Goal: Task Accomplishment & Management: Manage account settings

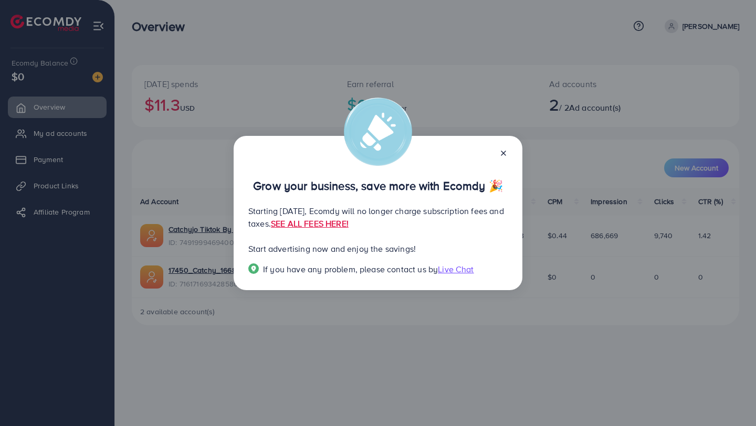
click at [506, 154] on icon at bounding box center [503, 153] width 8 height 8
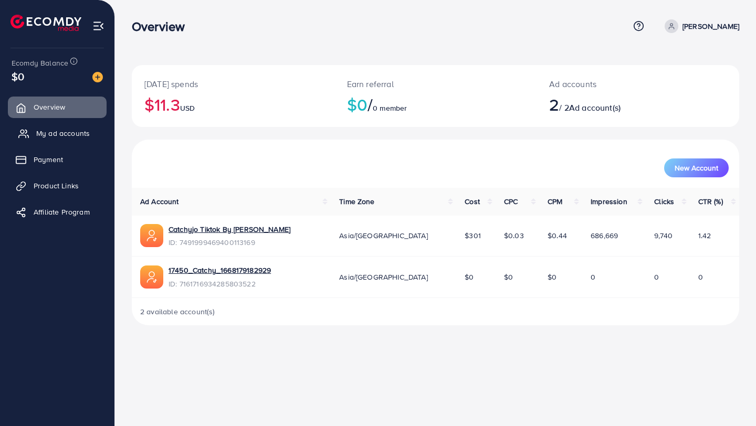
click at [62, 133] on span "My ad accounts" at bounding box center [63, 133] width 54 height 10
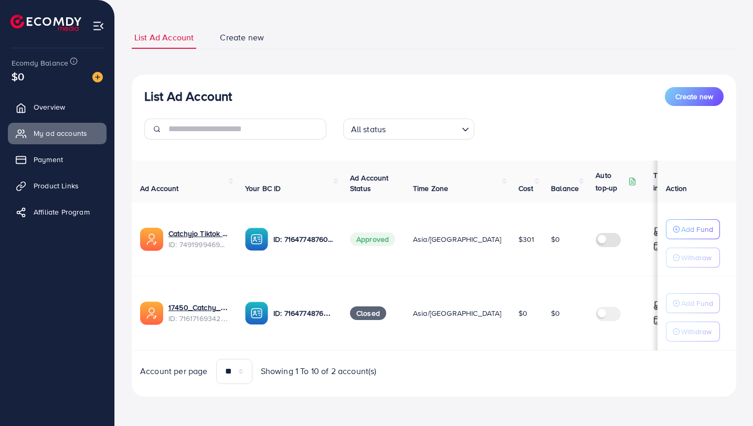
scroll to position [54, 0]
click at [39, 104] on span "Overview" at bounding box center [51, 107] width 31 height 10
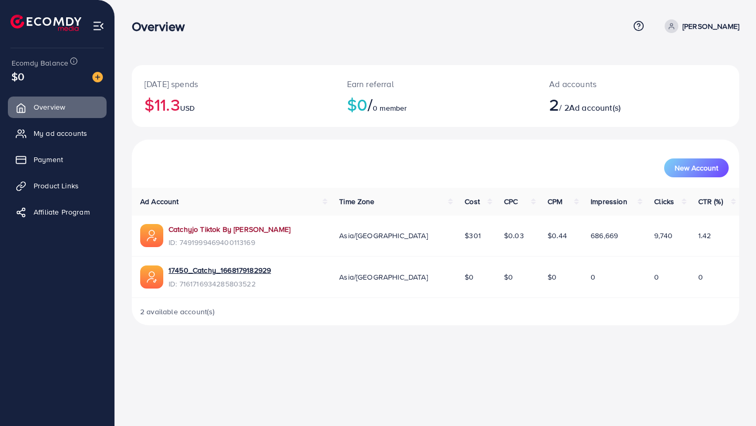
click at [244, 231] on link "Catchyjo Tiktok By [PERSON_NAME]" at bounding box center [230, 229] width 122 height 10
click at [61, 158] on span "Payment" at bounding box center [50, 159] width 29 height 10
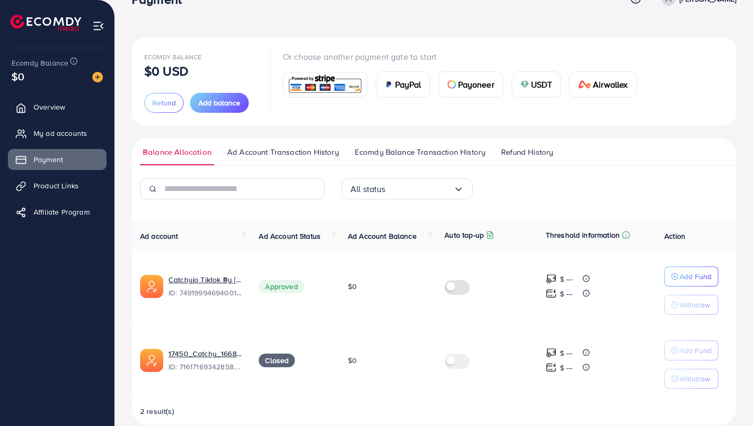
scroll to position [43, 0]
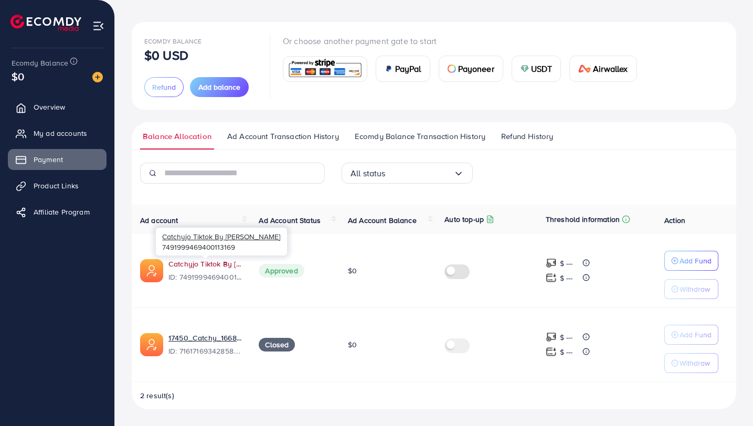
click at [217, 264] on link "Catchyjo Tiktok By [PERSON_NAME]" at bounding box center [205, 264] width 73 height 10
click at [215, 264] on link "Catchyjo Tiktok By [PERSON_NAME]" at bounding box center [205, 264] width 73 height 10
click at [205, 264] on link "Catchyjo Tiktok By [PERSON_NAME]" at bounding box center [205, 264] width 73 height 10
click at [44, 108] on span "Overview" at bounding box center [51, 107] width 31 height 10
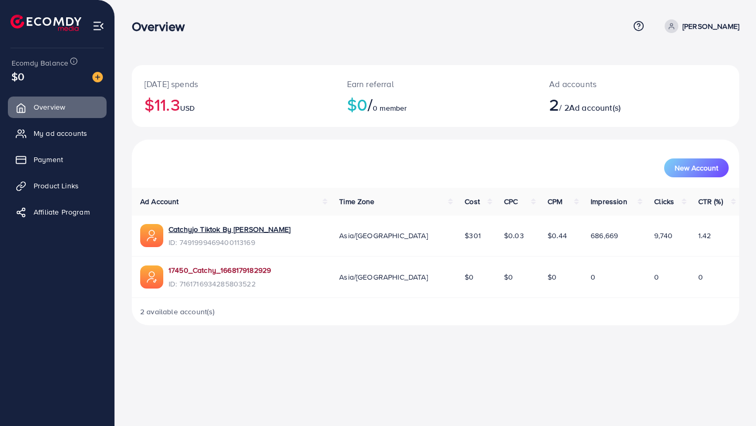
click at [243, 272] on link "17450_Catchy_1668179182929" at bounding box center [220, 270] width 102 height 10
click at [227, 230] on link "Catchyjo Tiktok By [PERSON_NAME]" at bounding box center [230, 229] width 122 height 10
click at [707, 26] on p "[PERSON_NAME]" at bounding box center [710, 26] width 57 height 13
click at [601, 43] on nav "Overview Help Center Contact Support Term and policy About Us Hisham Alsmadi Pr…" at bounding box center [435, 25] width 607 height 37
click at [56, 135] on span "My ad accounts" at bounding box center [63, 133] width 54 height 10
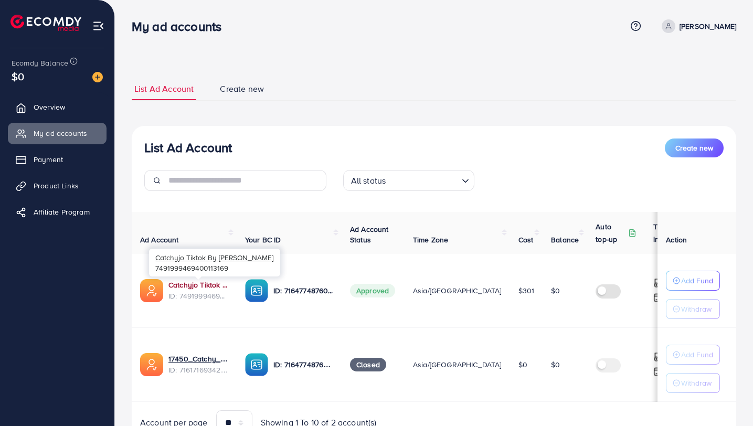
click at [202, 285] on link "Catchyjo Tiktok By [PERSON_NAME]" at bounding box center [199, 285] width 60 height 10
click at [694, 23] on p "[PERSON_NAME]" at bounding box center [708, 26] width 57 height 13
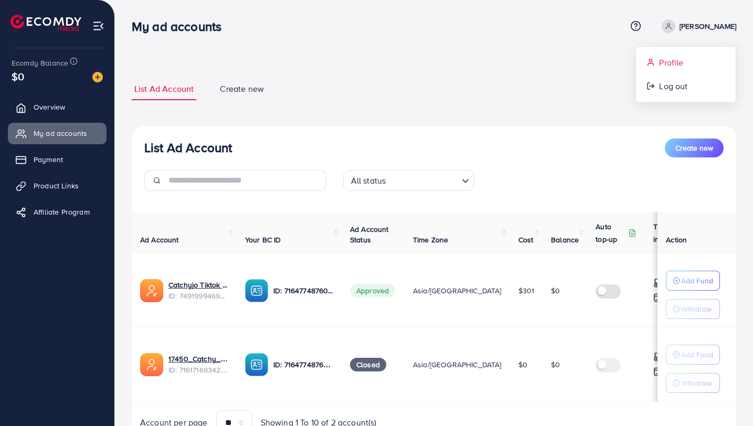
click at [660, 62] on span "Profile" at bounding box center [671, 62] width 24 height 13
select select "******"
select select "**********"
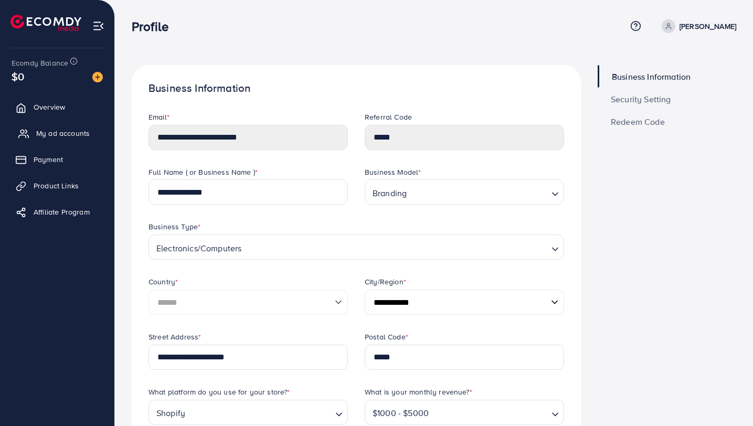
click at [64, 135] on span "My ad accounts" at bounding box center [63, 133] width 54 height 10
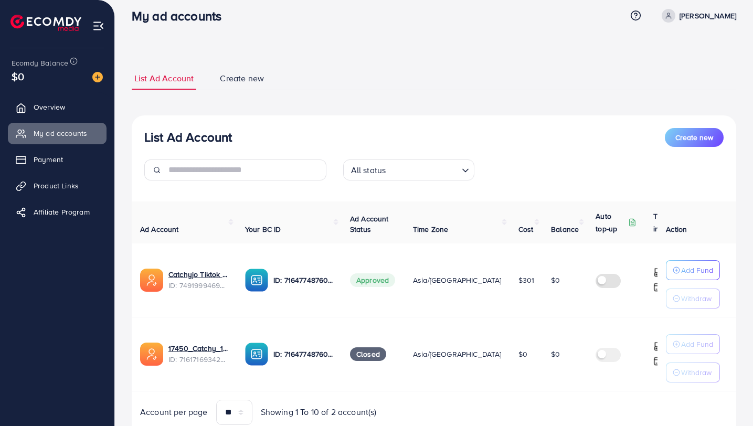
scroll to position [20, 0]
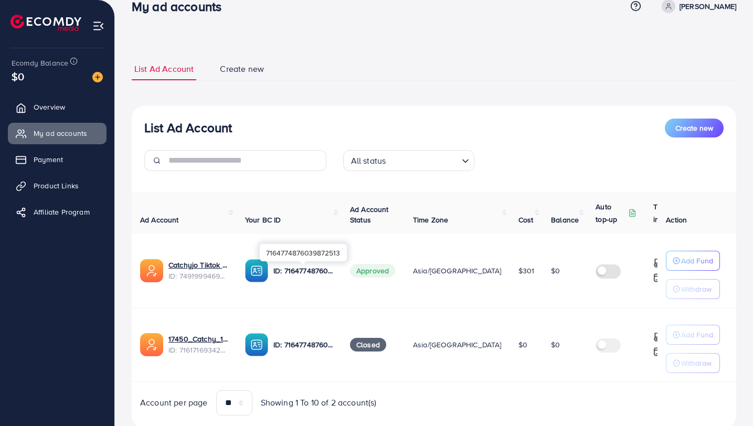
click at [298, 271] on p "ID: 7164774876039872513" at bounding box center [303, 271] width 60 height 13
click at [194, 278] on span "ID: 7491999469400113169" at bounding box center [199, 276] width 60 height 10
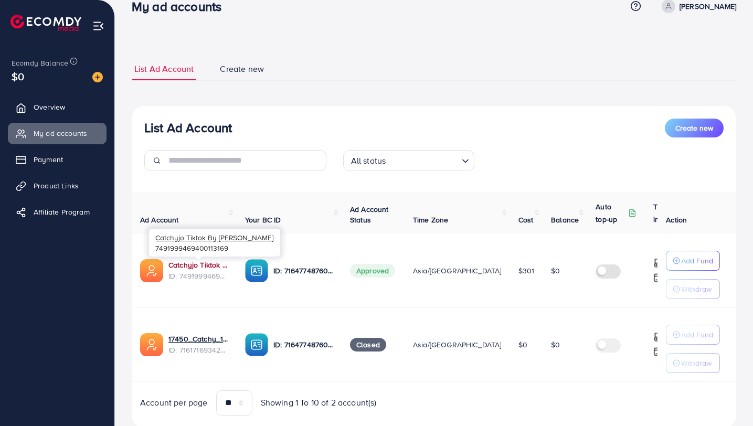
click at [197, 265] on link "Catchyjo Tiktok By [PERSON_NAME]" at bounding box center [199, 265] width 60 height 10
click at [692, 128] on span "Create new" at bounding box center [695, 128] width 38 height 10
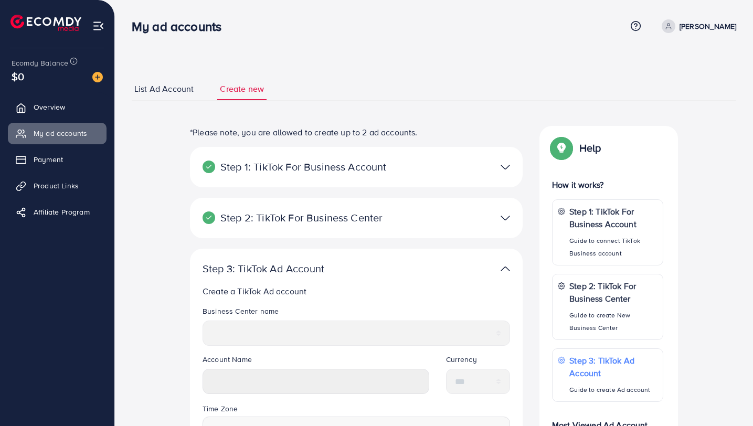
click at [181, 92] on span "List Ad Account" at bounding box center [163, 89] width 59 height 12
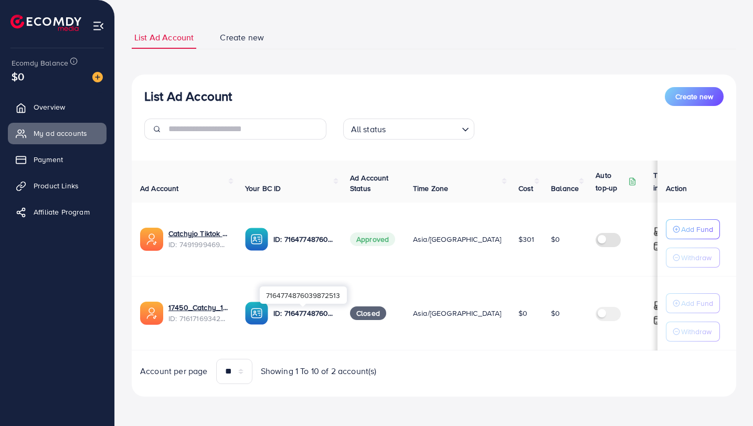
scroll to position [54, 0]
click at [245, 37] on span "Create new" at bounding box center [242, 37] width 44 height 12
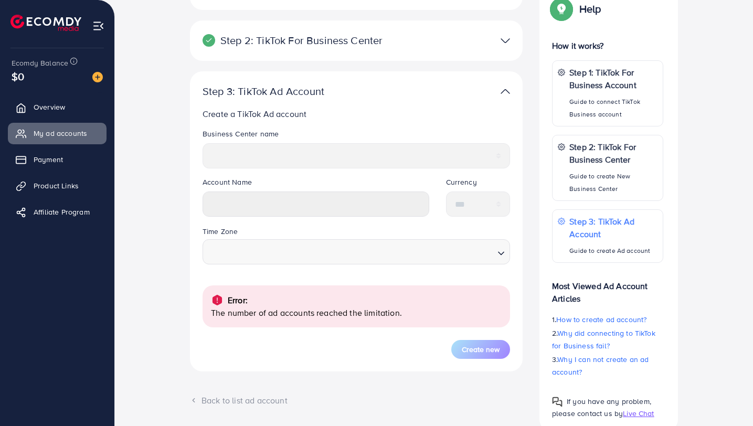
scroll to position [123, 0]
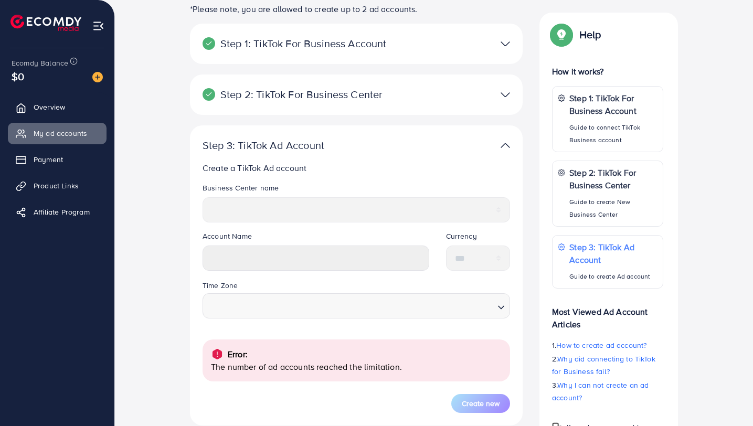
click at [318, 47] on p "Step 1: TikTok For Business Account" at bounding box center [302, 43] width 199 height 13
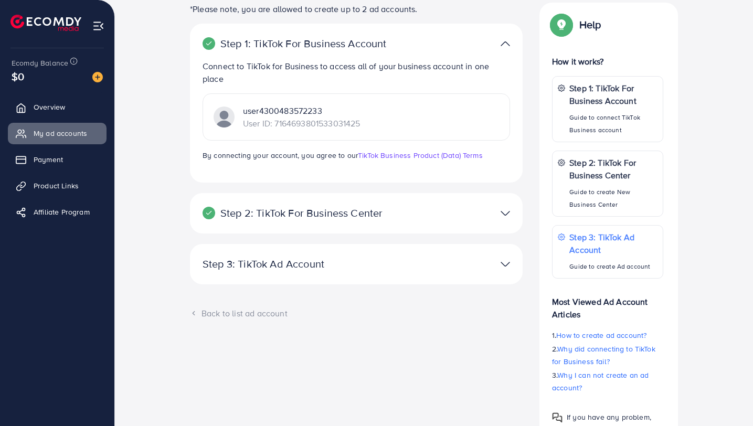
click at [344, 44] on p "Step 1: TikTok For Business Account" at bounding box center [302, 43] width 199 height 13
click at [313, 211] on p "Step 2: TikTok For Business Center" at bounding box center [302, 213] width 199 height 13
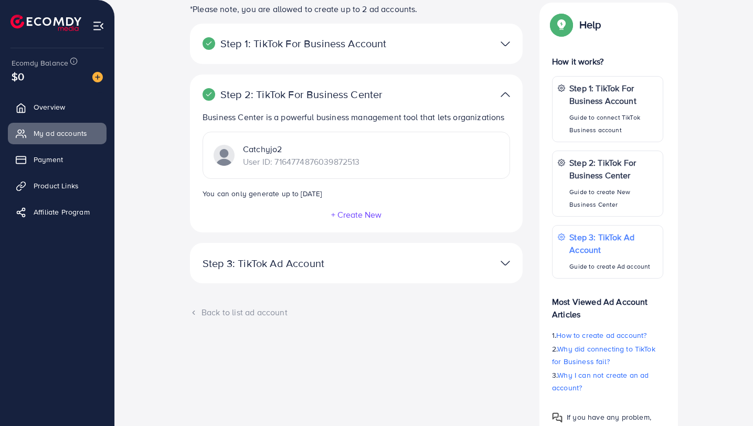
scroll to position [174, 0]
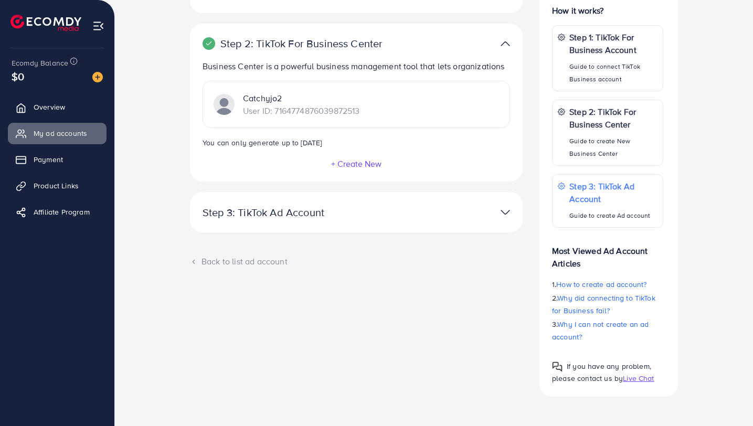
click at [640, 378] on span "Live Chat" at bounding box center [638, 378] width 31 height 10
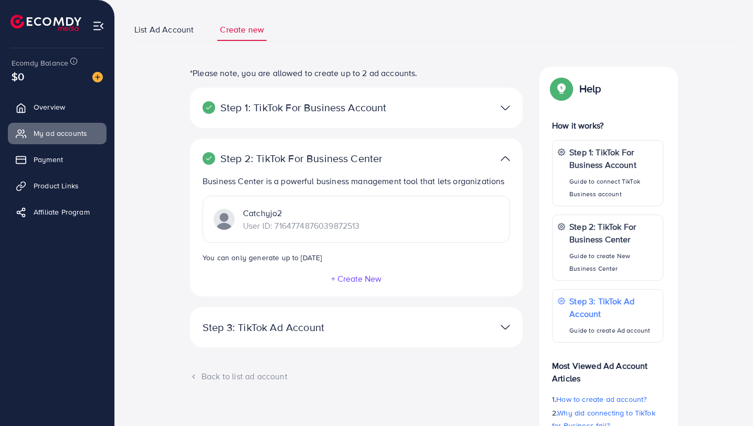
scroll to position [111, 0]
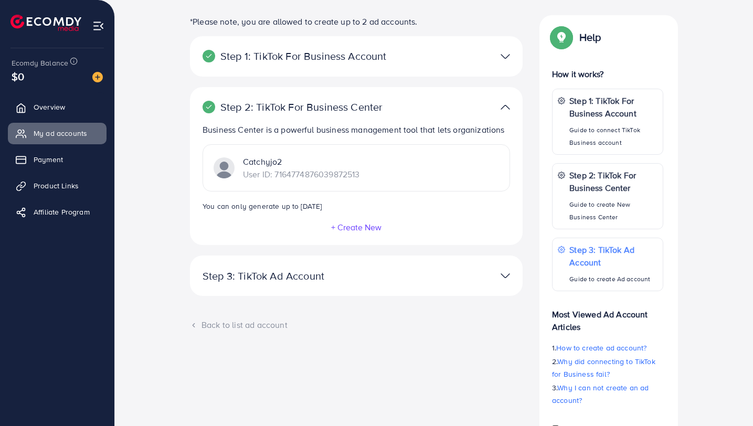
click at [267, 54] on p "Step 1: TikTok For Business Account" at bounding box center [302, 56] width 199 height 13
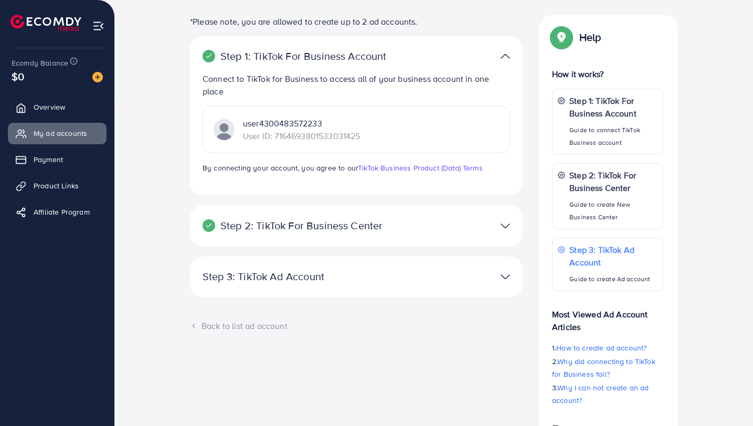
drag, startPoint x: 365, startPoint y: 136, endPoint x: 273, endPoint y: 135, distance: 91.9
click at [275, 135] on div "user4300483572233 User ID: 7164693801533031425" at bounding box center [357, 129] width 308 height 47
click at [278, 225] on p "Step 2: TikTok For Business Center" at bounding box center [302, 225] width 199 height 13
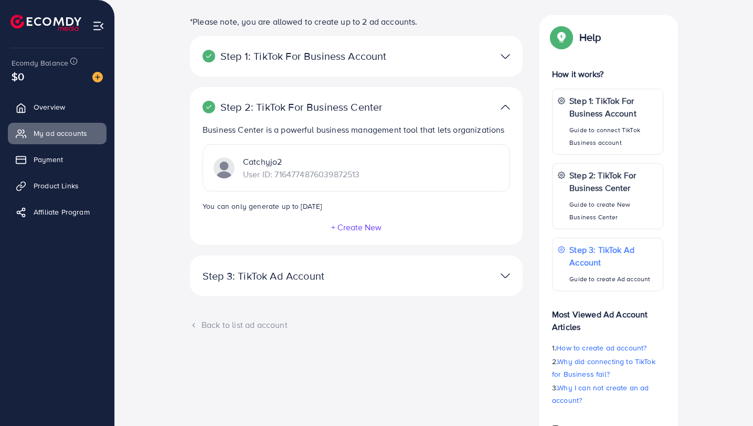
click at [278, 282] on p "Step 3: TikTok Ad Account" at bounding box center [302, 276] width 199 height 13
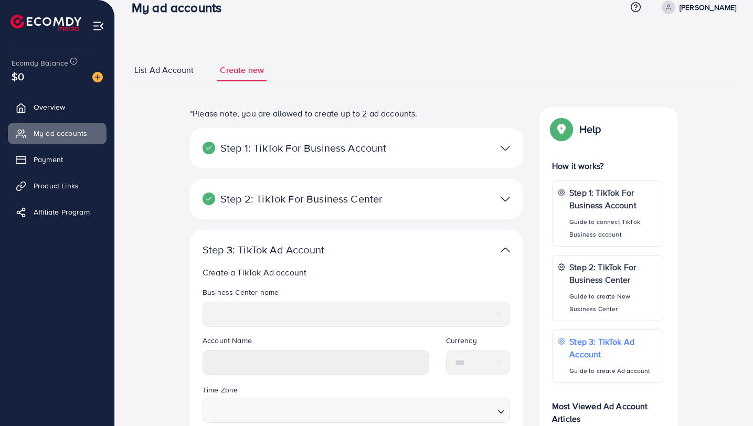
scroll to position [19, 0]
click at [294, 202] on p "Step 2: TikTok For Business Center" at bounding box center [302, 199] width 199 height 13
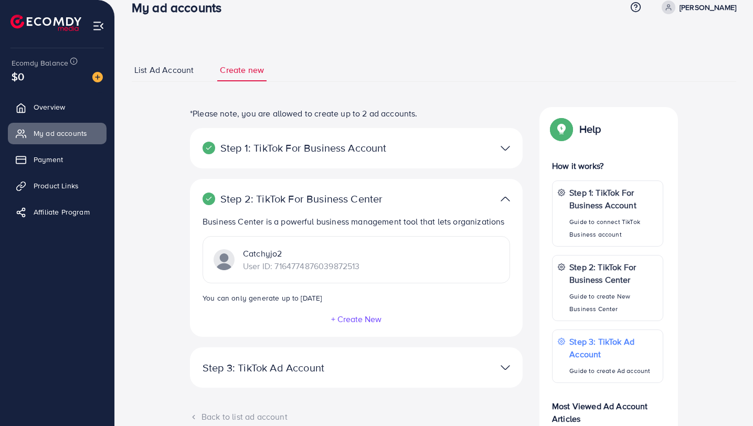
click at [344, 153] on p "Step 1: TikTok For Business Account" at bounding box center [302, 148] width 199 height 13
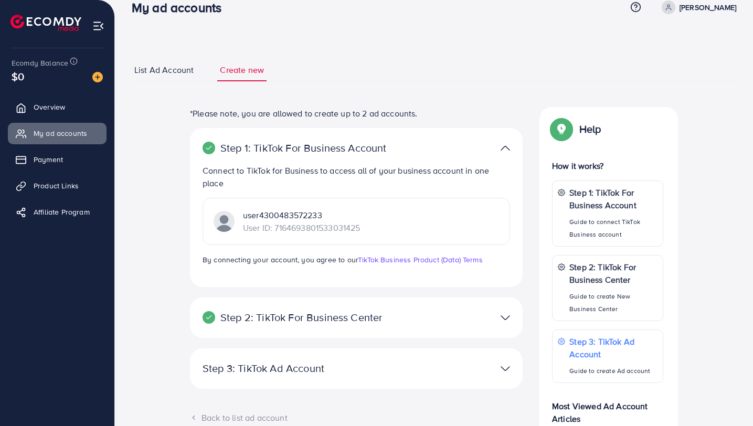
click at [334, 314] on p "Step 2: TikTok For Business Center" at bounding box center [302, 317] width 199 height 13
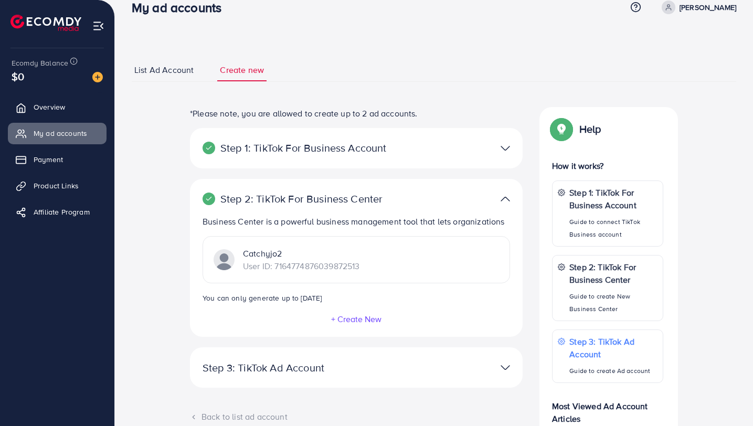
click at [312, 153] on p "Step 1: TikTok For Business Account" at bounding box center [302, 148] width 199 height 13
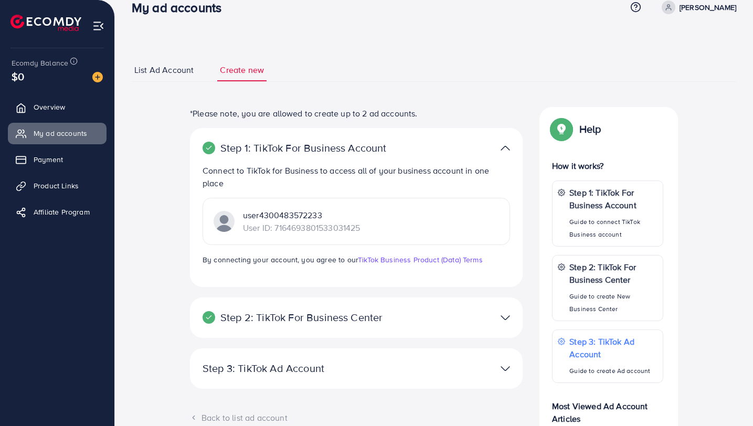
click at [673, 12] on span at bounding box center [669, 8] width 14 height 14
click at [665, 44] on span "Profile" at bounding box center [671, 43] width 24 height 13
select select "******"
select select "**********"
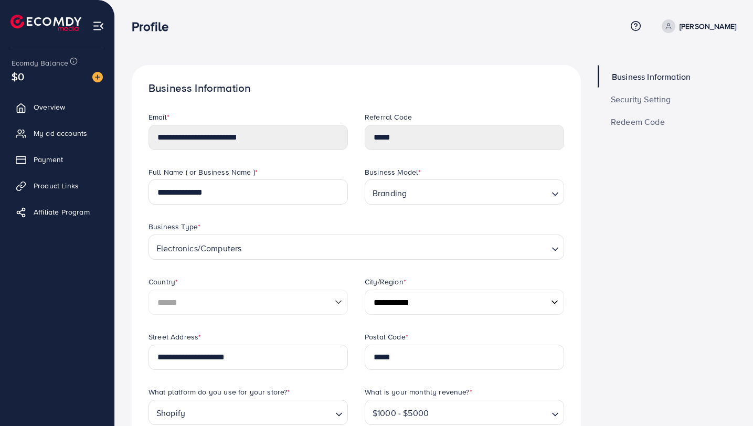
click at [139, 143] on div "**********" at bounding box center [356, 430] width 449 height 730
click at [76, 138] on span "My ad accounts" at bounding box center [63, 133] width 54 height 10
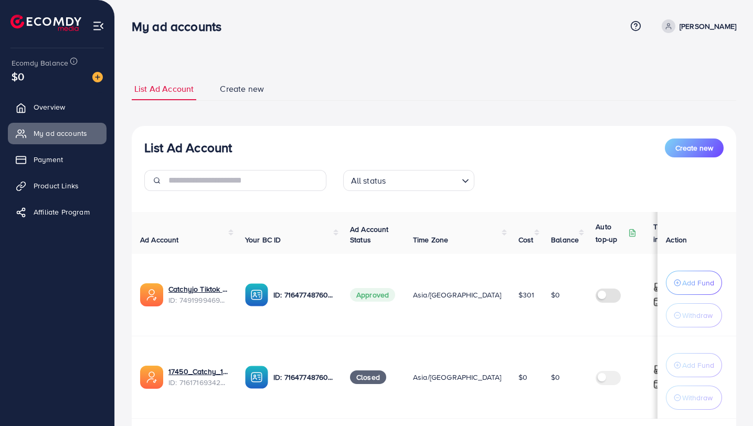
click at [691, 27] on p "[PERSON_NAME]" at bounding box center [708, 26] width 57 height 13
click at [599, 90] on ul "List Ad Account Create new" at bounding box center [434, 89] width 605 height 23
click at [43, 103] on span "Overview" at bounding box center [51, 107] width 31 height 10
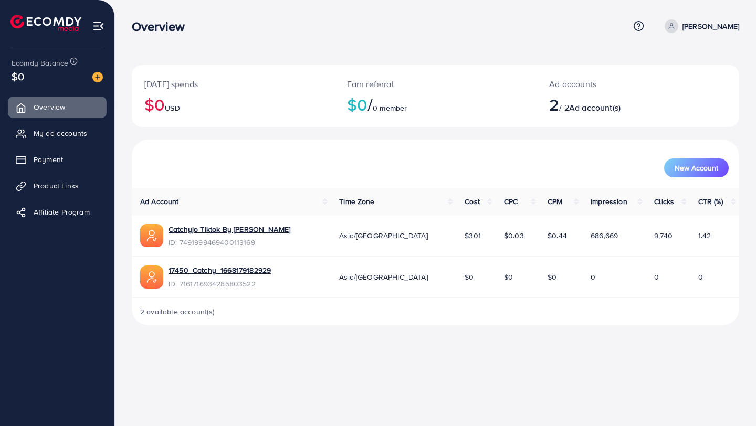
drag, startPoint x: 414, startPoint y: 238, endPoint x: 403, endPoint y: 234, distance: 11.3
click at [403, 234] on div "Asia/[GEOGRAPHIC_DATA]" at bounding box center [393, 235] width 109 height 10
click at [97, 27] on img at bounding box center [98, 26] width 12 height 12
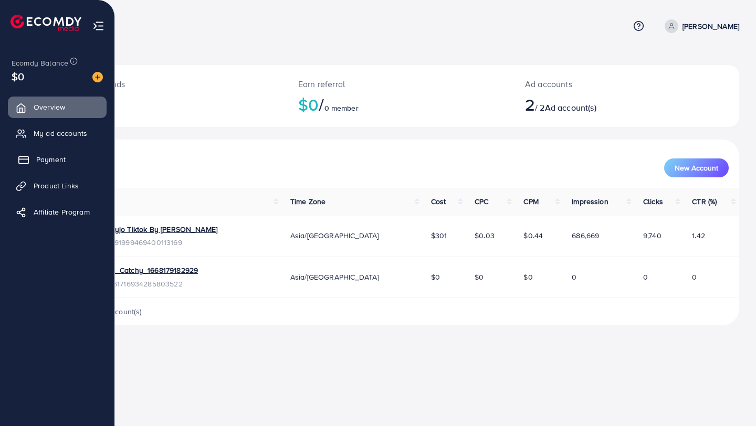
click at [60, 163] on span "Payment" at bounding box center [50, 159] width 29 height 10
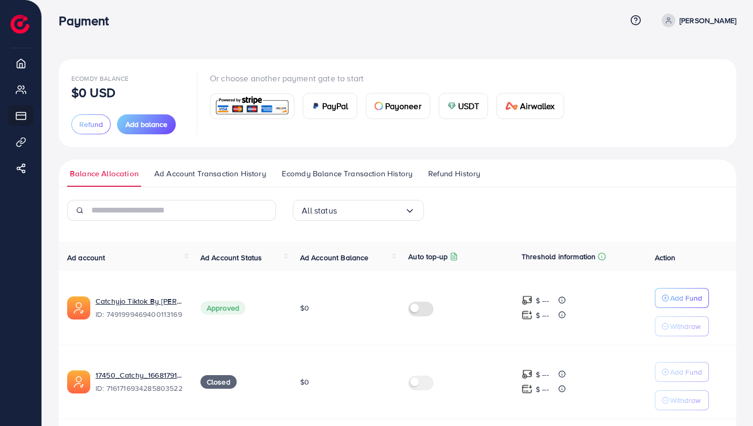
scroll to position [13, 0]
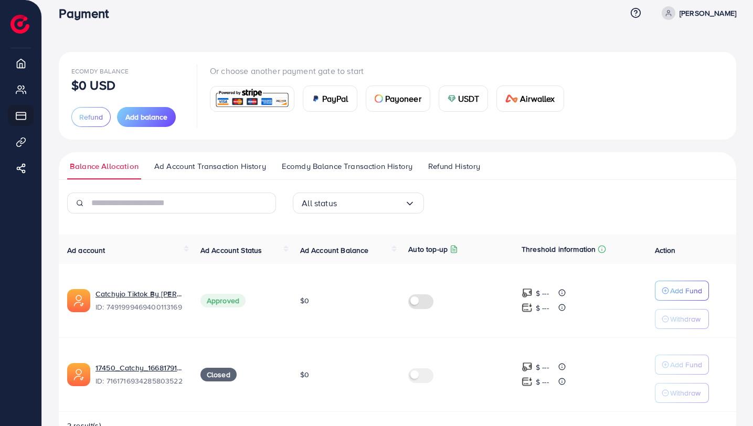
click at [220, 166] on span "Ad Account Transaction History" at bounding box center [210, 167] width 112 height 12
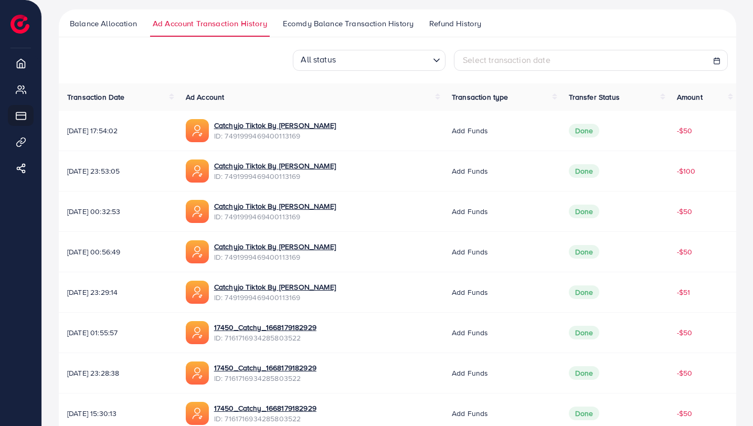
scroll to position [166, 0]
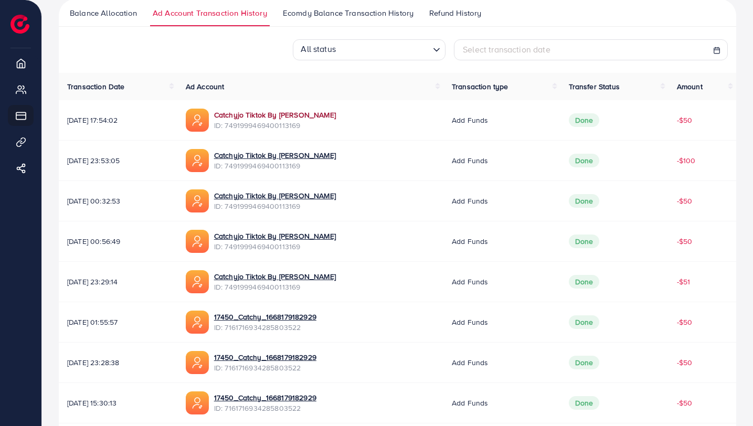
click at [282, 115] on link "Catchyjo Tiktok By [PERSON_NAME]" at bounding box center [275, 115] width 122 height 10
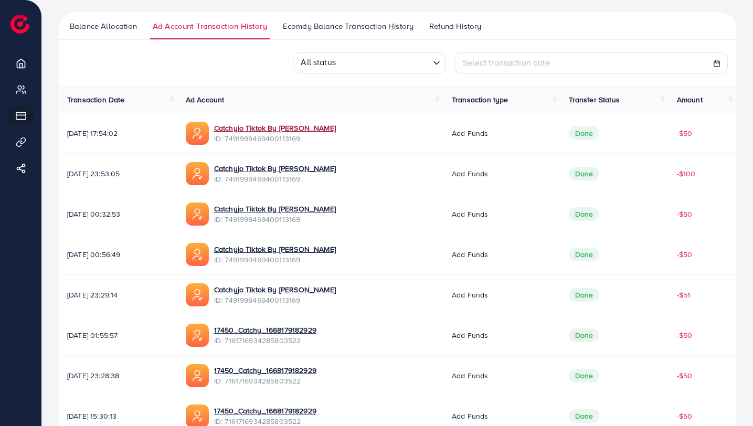
scroll to position [0, 0]
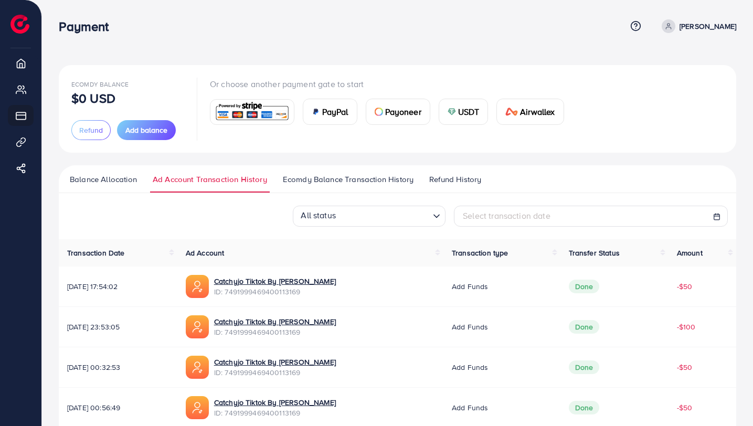
click at [91, 180] on span "Balance Allocation" at bounding box center [103, 180] width 67 height 12
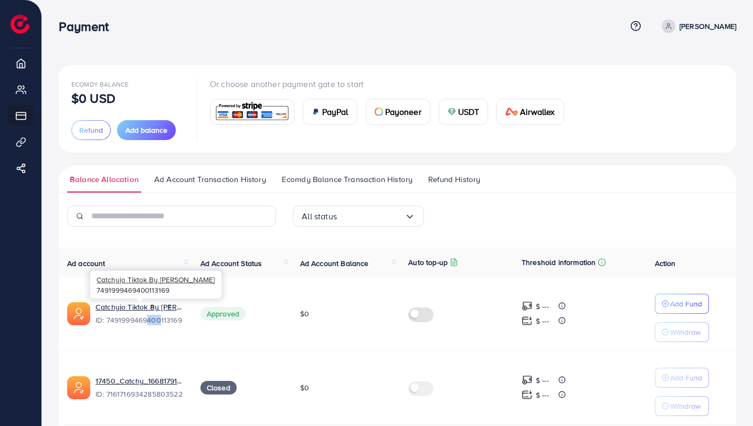
drag, startPoint x: 148, startPoint y: 322, endPoint x: 161, endPoint y: 320, distance: 13.4
click at [161, 320] on span "ID: 7491999469400113169" at bounding box center [140, 320] width 88 height 10
drag, startPoint x: 188, startPoint y: 321, endPoint x: 107, endPoint y: 325, distance: 81.5
click at [107, 325] on td "Catchyjo Tiktok By Hisham ID: 7491999469400113169" at bounding box center [125, 314] width 133 height 74
